Goal: Task Accomplishment & Management: Complete application form

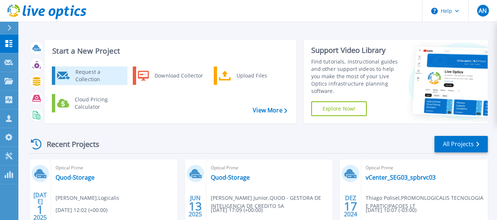
click at [108, 79] on div "Request a Collection" at bounding box center [99, 75] width 54 height 15
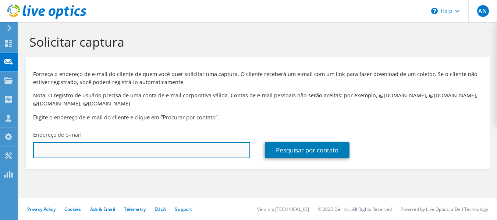
click at [144, 149] on input "text" at bounding box center [141, 150] width 217 height 16
paste input "[PERSON_NAME][EMAIL_ADDRESS][DOMAIN_NAME]"
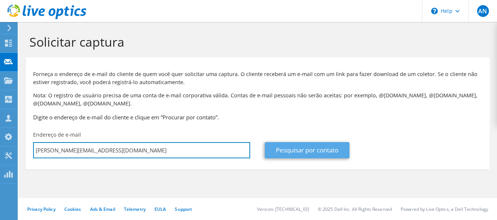
type input "[PERSON_NAME][EMAIL_ADDRESS][DOMAIN_NAME]"
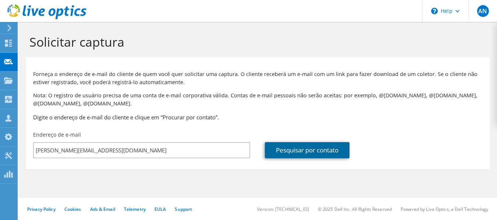
click at [310, 151] on link "Pesquisar por contato" at bounding box center [307, 150] width 85 height 16
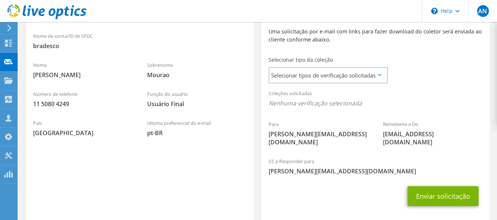
scroll to position [206, 0]
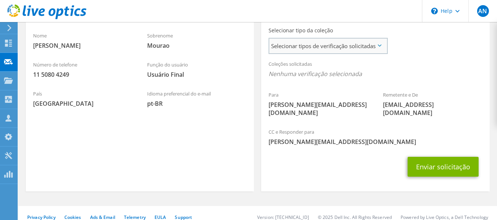
click at [383, 49] on span "Selecionar tipos de verificação solicitadas" at bounding box center [327, 46] width 117 height 15
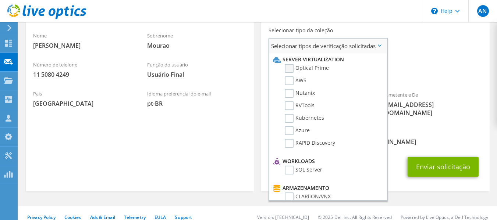
click at [291, 67] on label "Optical Prime" at bounding box center [307, 68] width 44 height 9
click at [0, 0] on input "Optical Prime" at bounding box center [0, 0] width 0 height 0
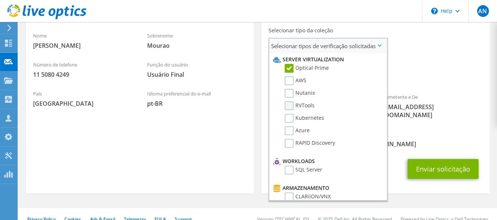
click at [289, 106] on label "RVTools" at bounding box center [300, 106] width 30 height 9
click at [0, 0] on input "RVTools" at bounding box center [0, 0] width 0 height 0
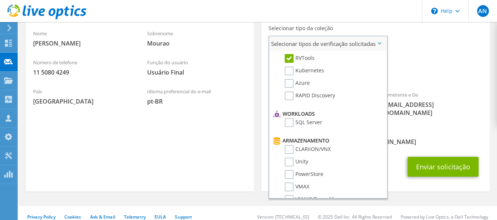
scroll to position [7, 0]
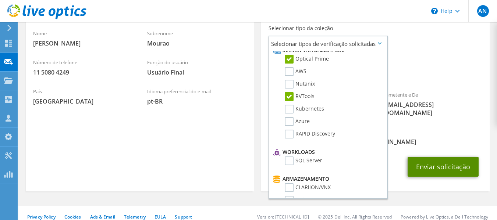
click at [436, 160] on button "Enviar solicitação" at bounding box center [443, 167] width 71 height 20
